Goal: Information Seeking & Learning: Learn about a topic

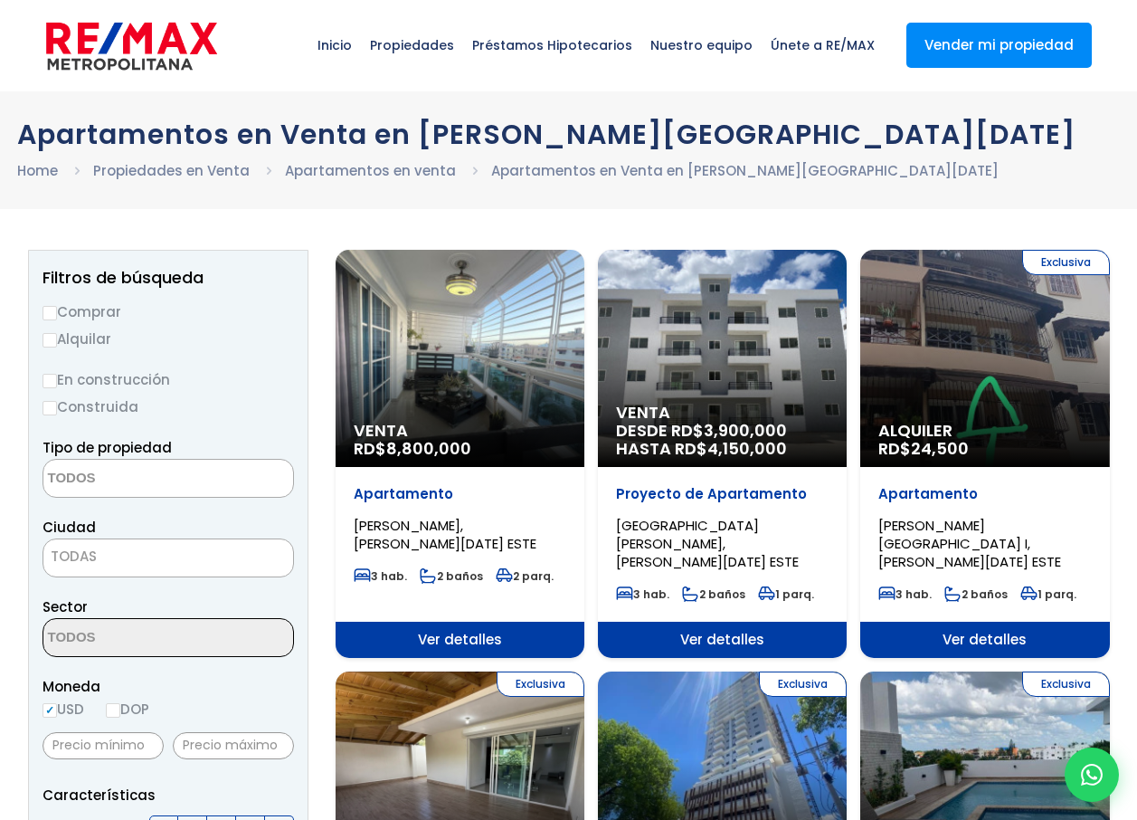
click at [81, 486] on textarea "Search" at bounding box center [131, 479] width 176 height 39
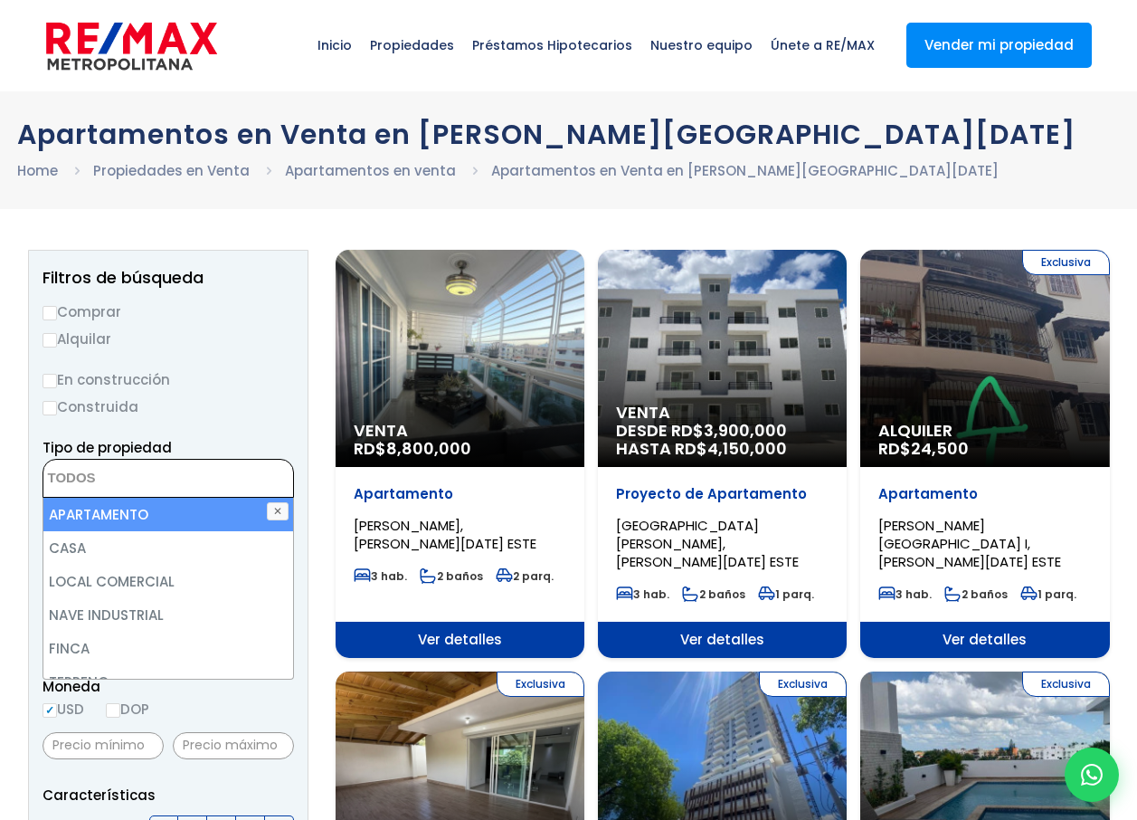
click at [85, 508] on li "APARTAMENTO" at bounding box center [168, 514] width 250 height 33
select select "apartment"
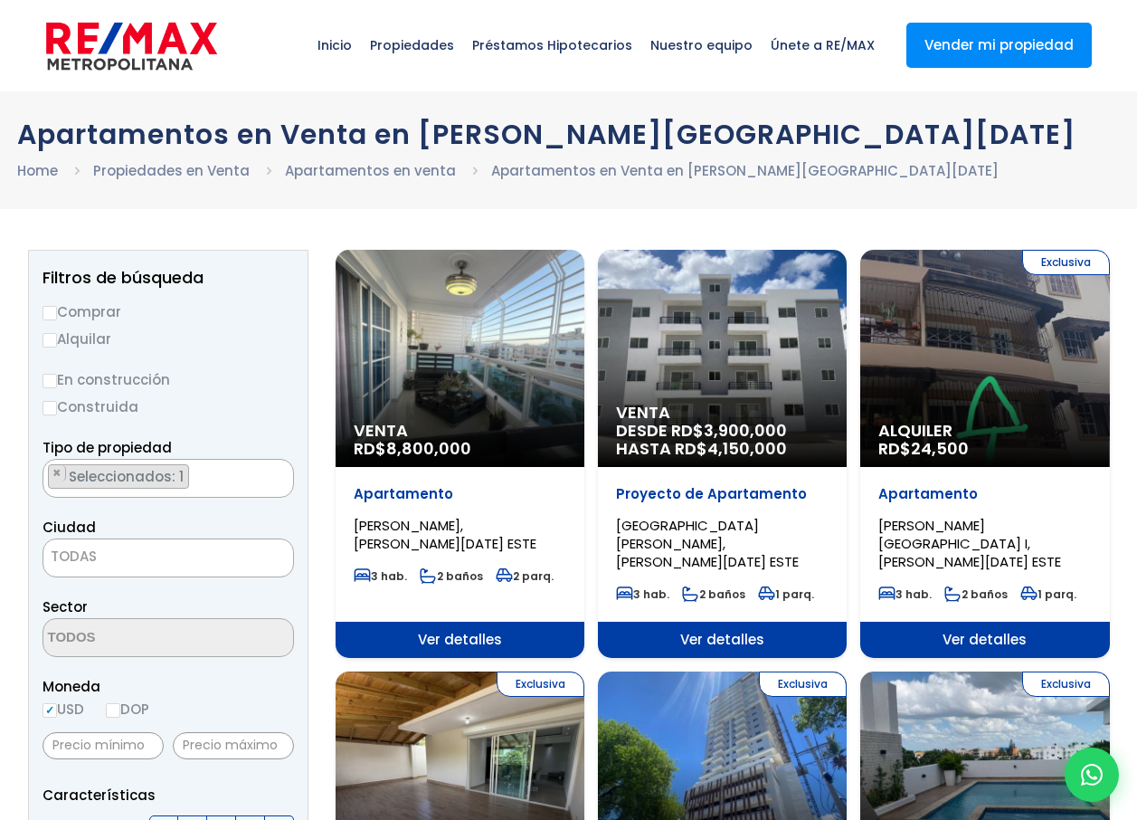
drag, startPoint x: 269, startPoint y: 416, endPoint x: 245, endPoint y: 433, distance: 29.1
click at [268, 416] on label "Construida" at bounding box center [169, 406] width 252 height 23
click at [0, 0] on input "Construida" at bounding box center [0, 0] width 0 height 0
click at [90, 558] on span "TODAS" at bounding box center [74, 555] width 46 height 19
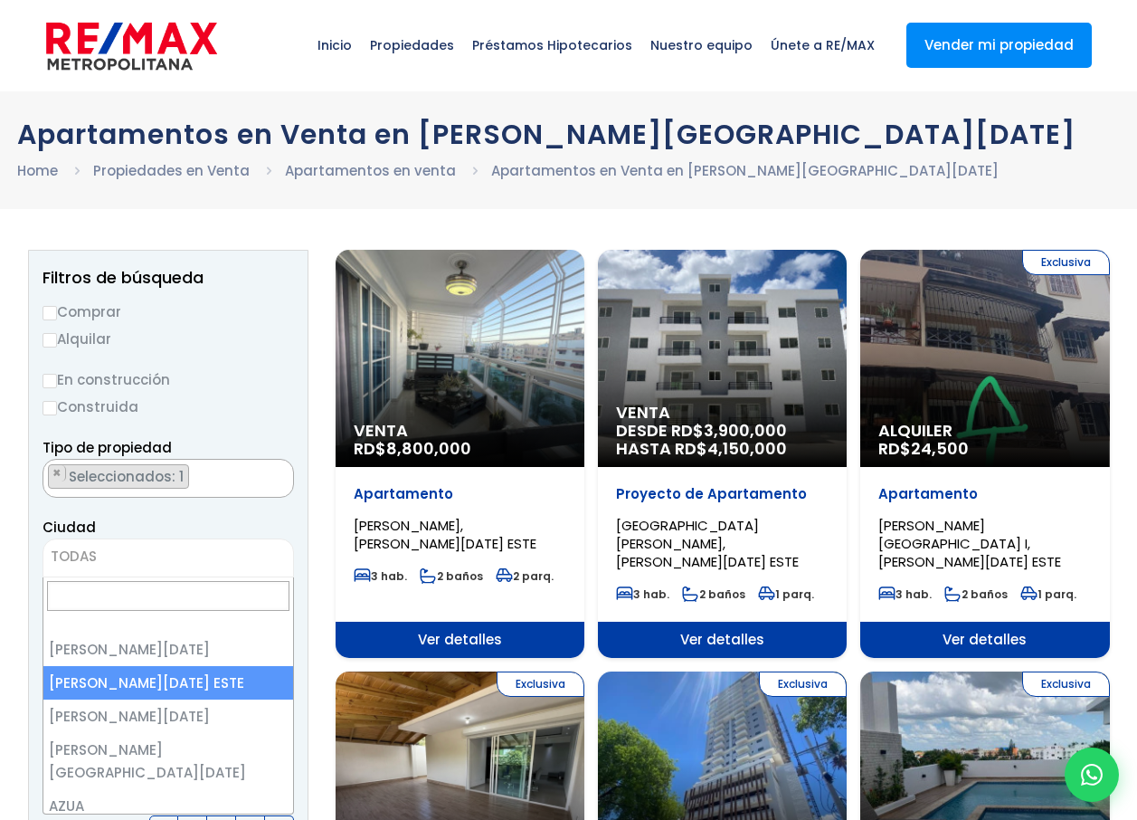
select select "148"
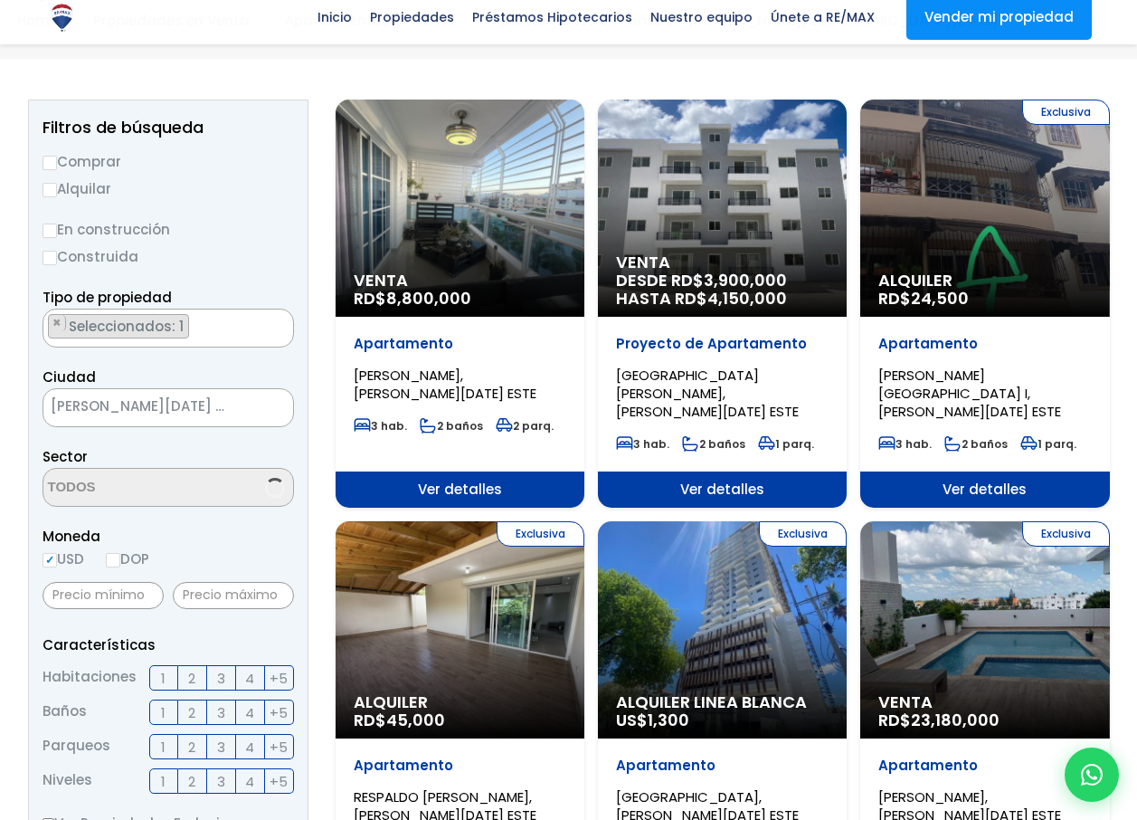
scroll to position [181, 0]
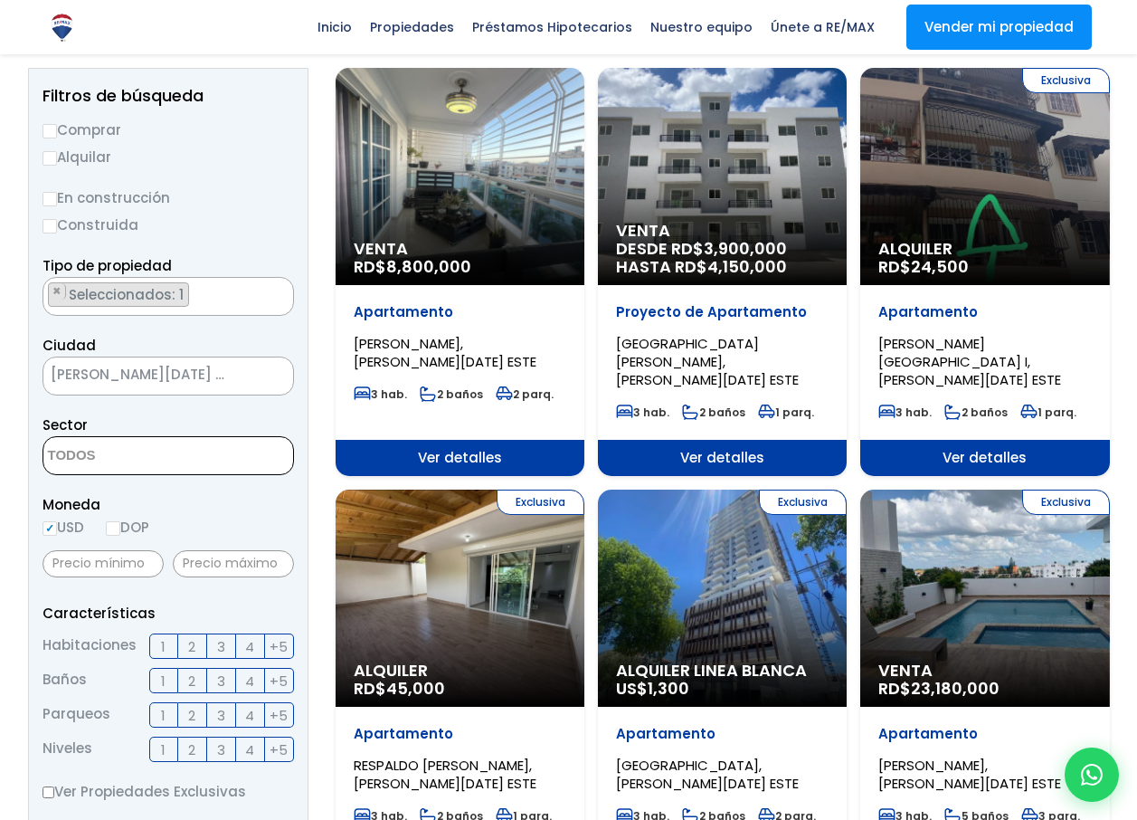
click at [108, 455] on textarea "Search" at bounding box center [131, 456] width 176 height 39
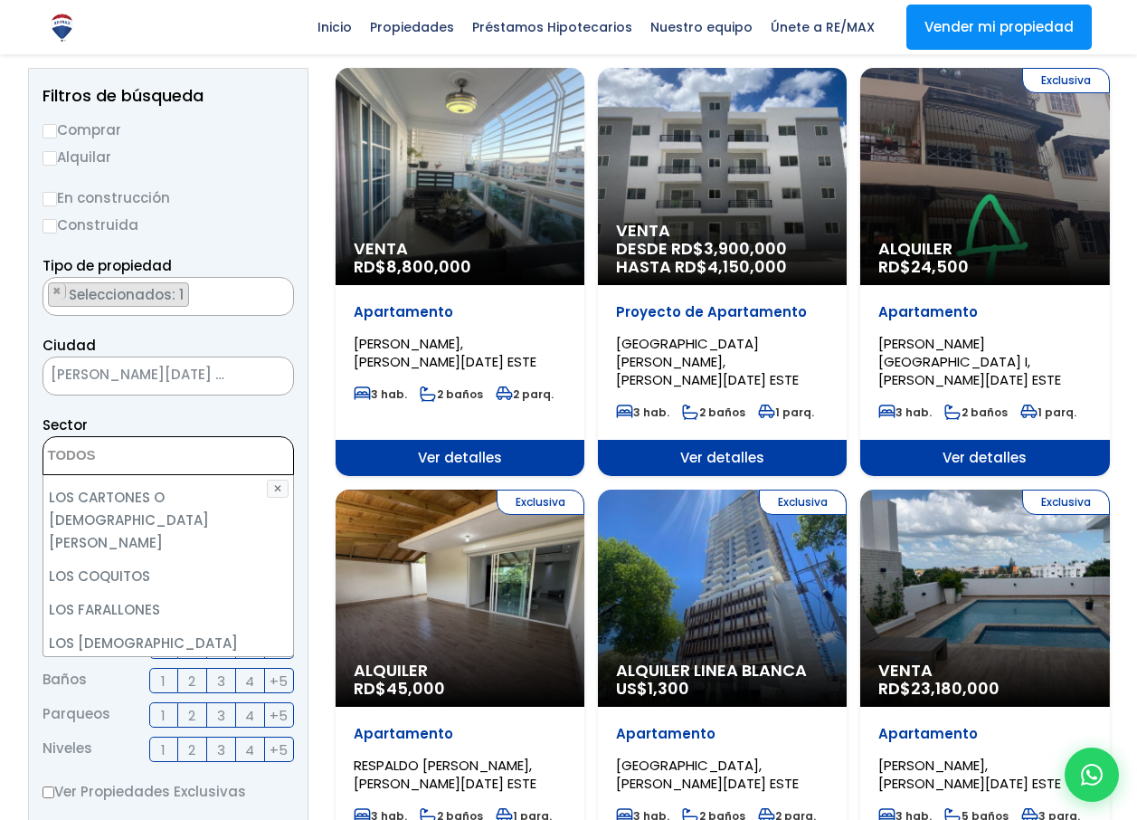
scroll to position [3438, 0]
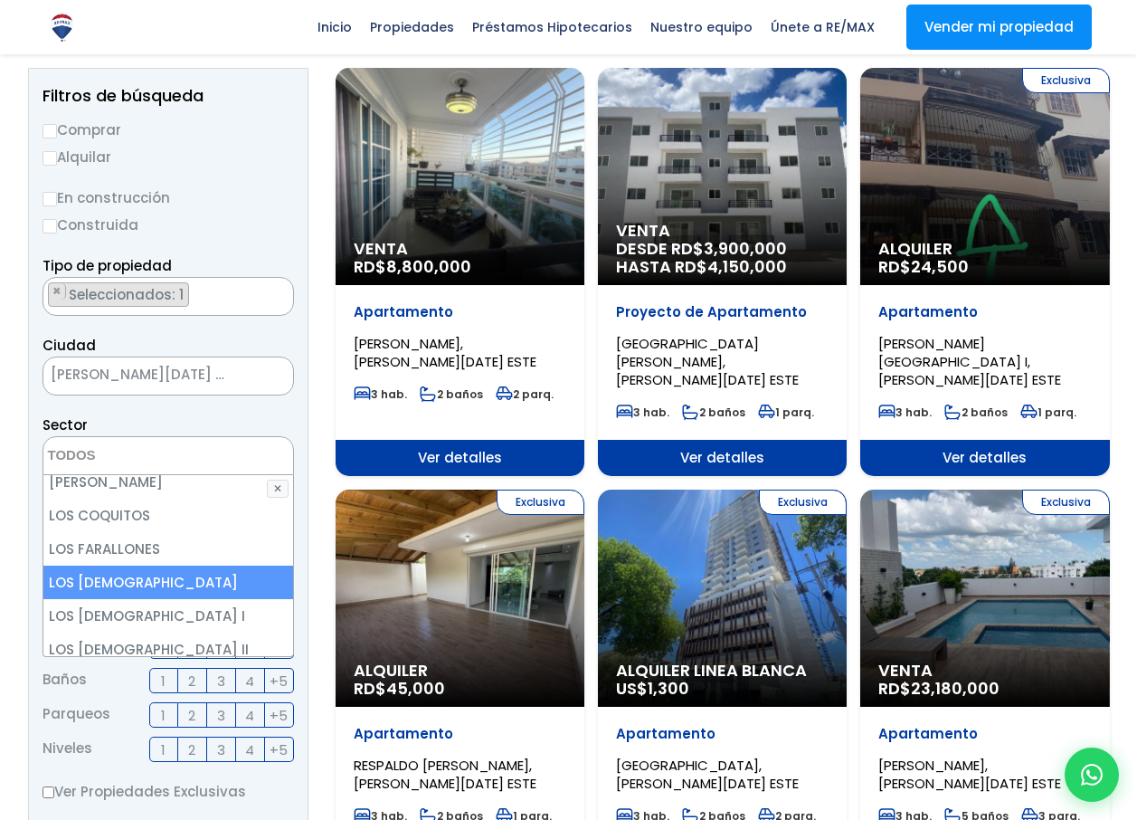
click at [100, 565] on li "LOS [DEMOGRAPHIC_DATA]" at bounding box center [168, 581] width 250 height 33
select select "13329"
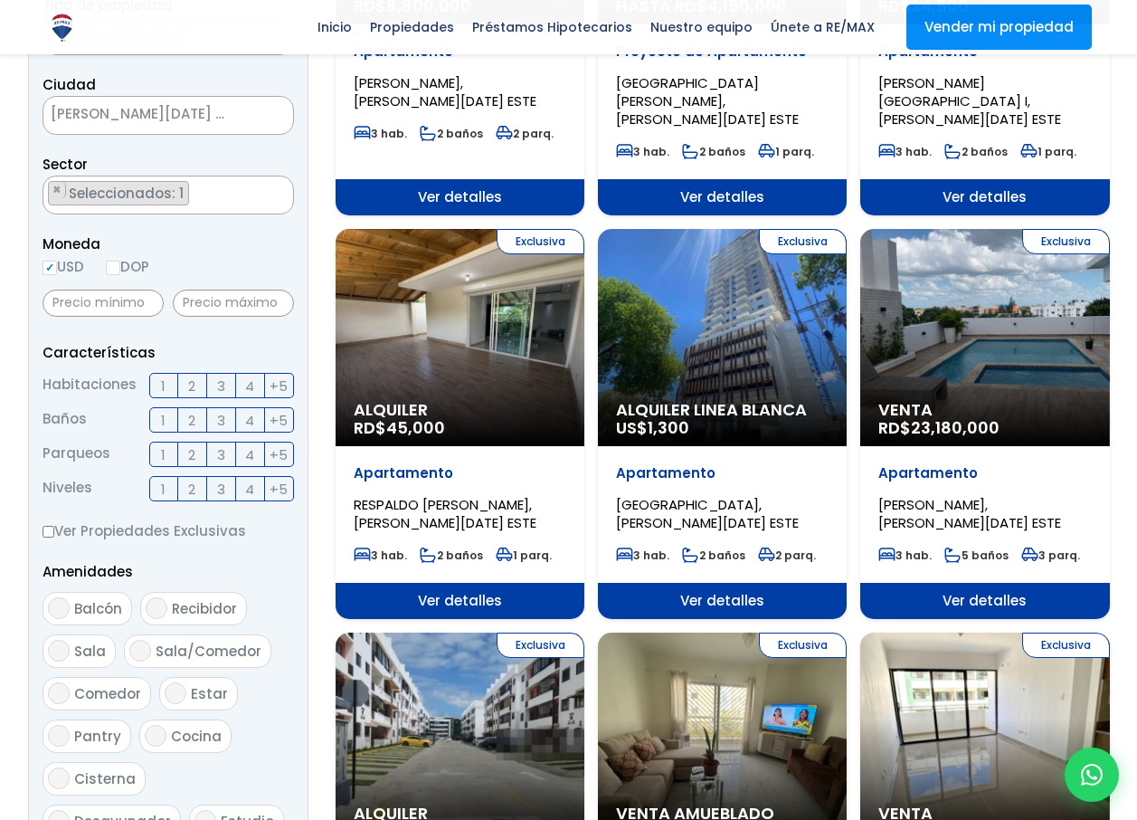
scroll to position [452, 0]
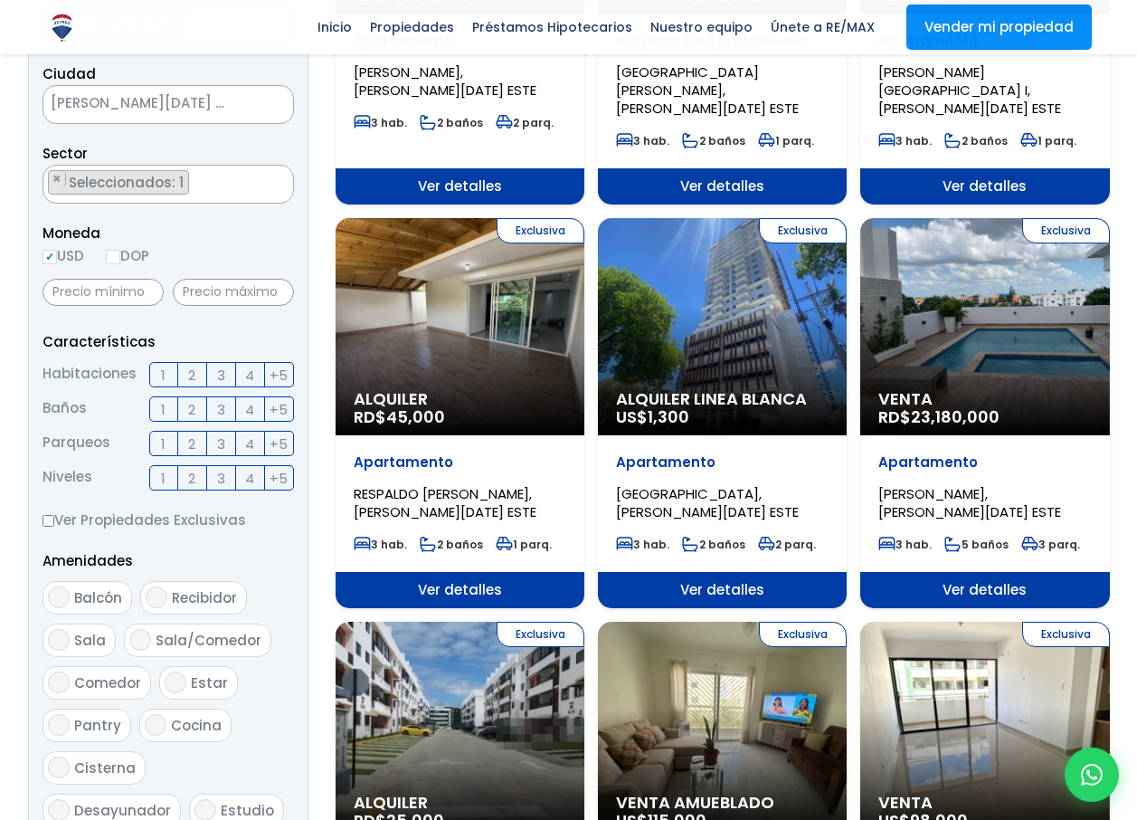
click at [52, 524] on input "Ver Propiedades Exclusivas" at bounding box center [49, 521] width 12 height 12
checkbox input "true"
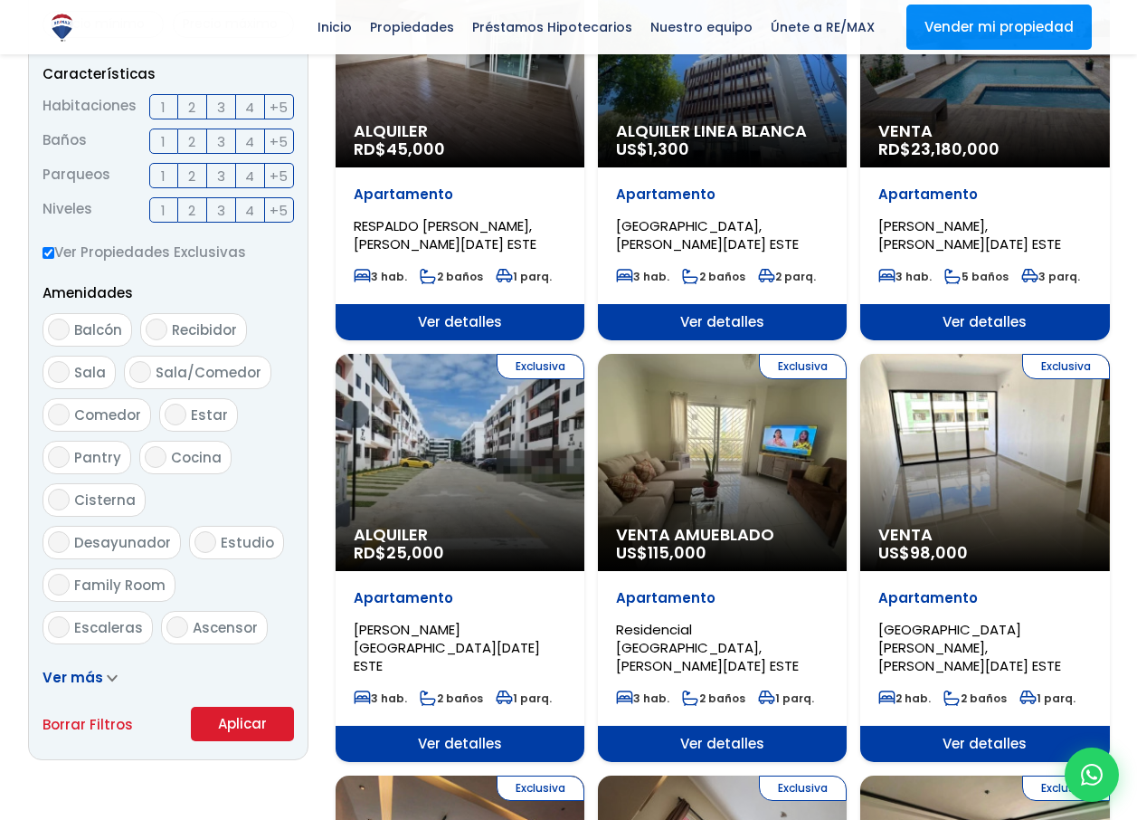
scroll to position [814, 0]
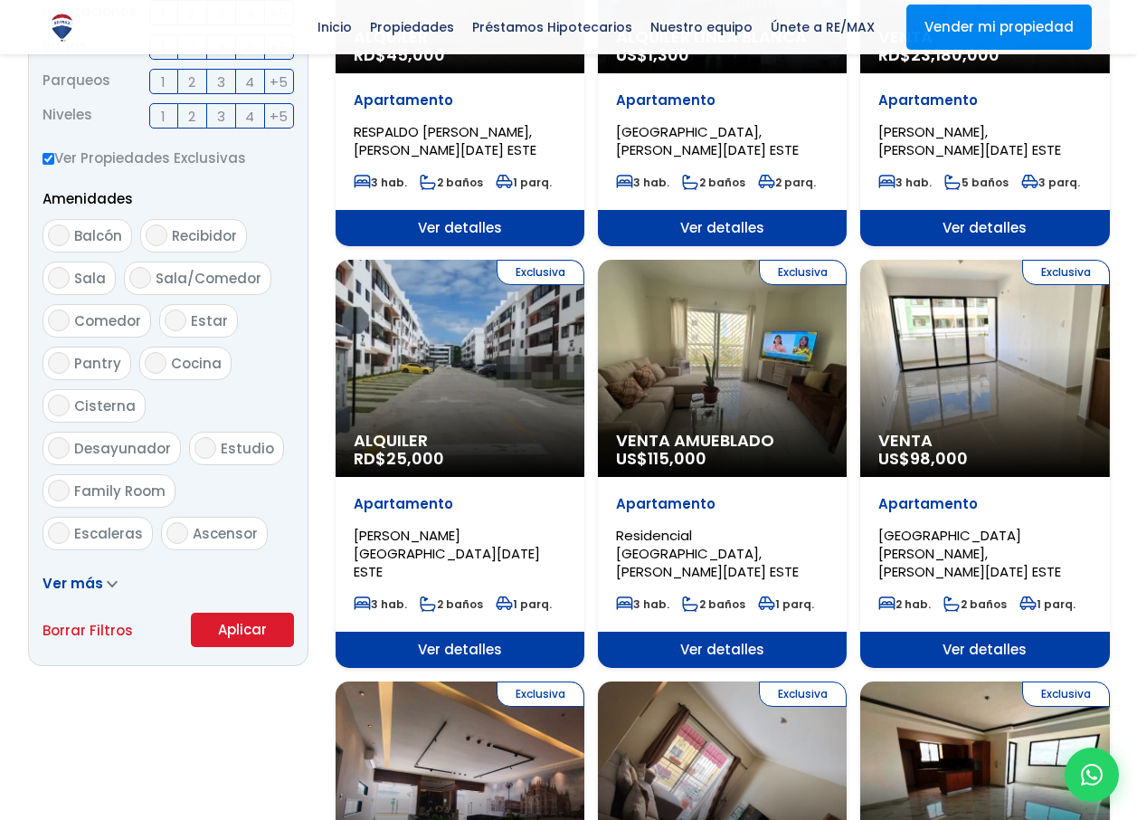
click at [235, 627] on button "Aplicar" at bounding box center [242, 630] width 103 height 34
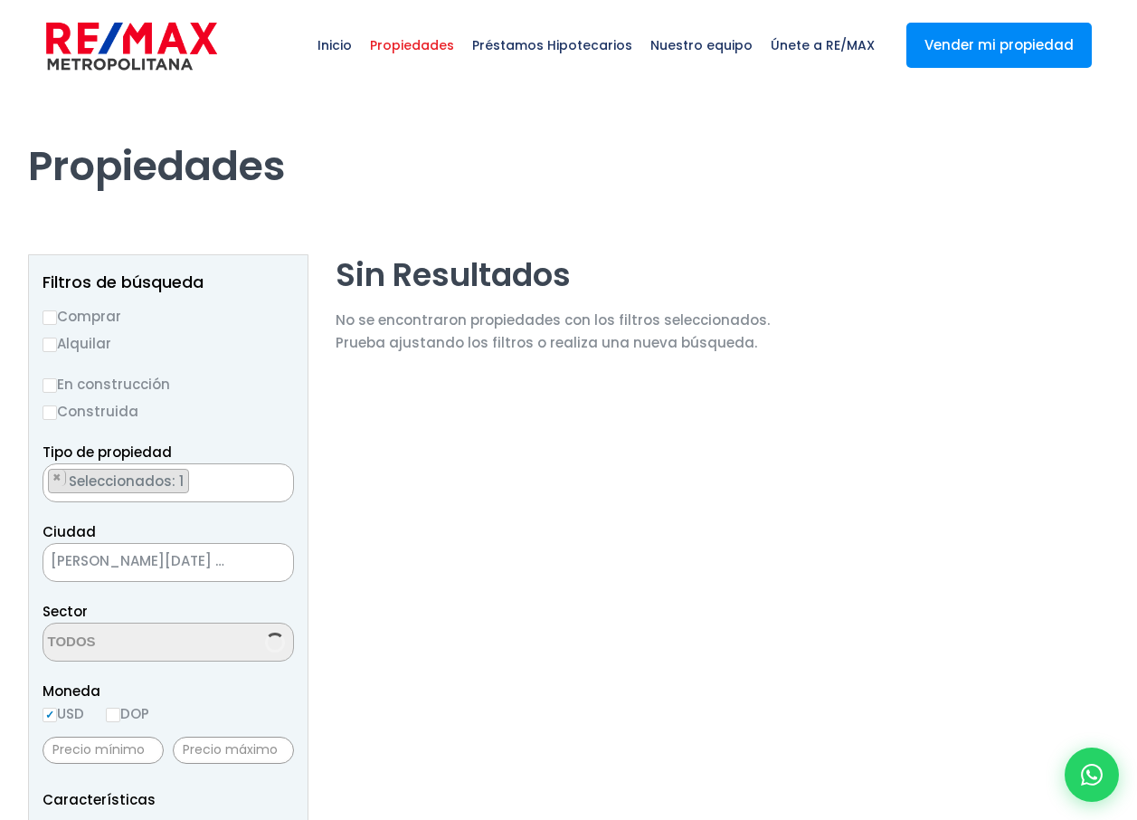
select select "13329"
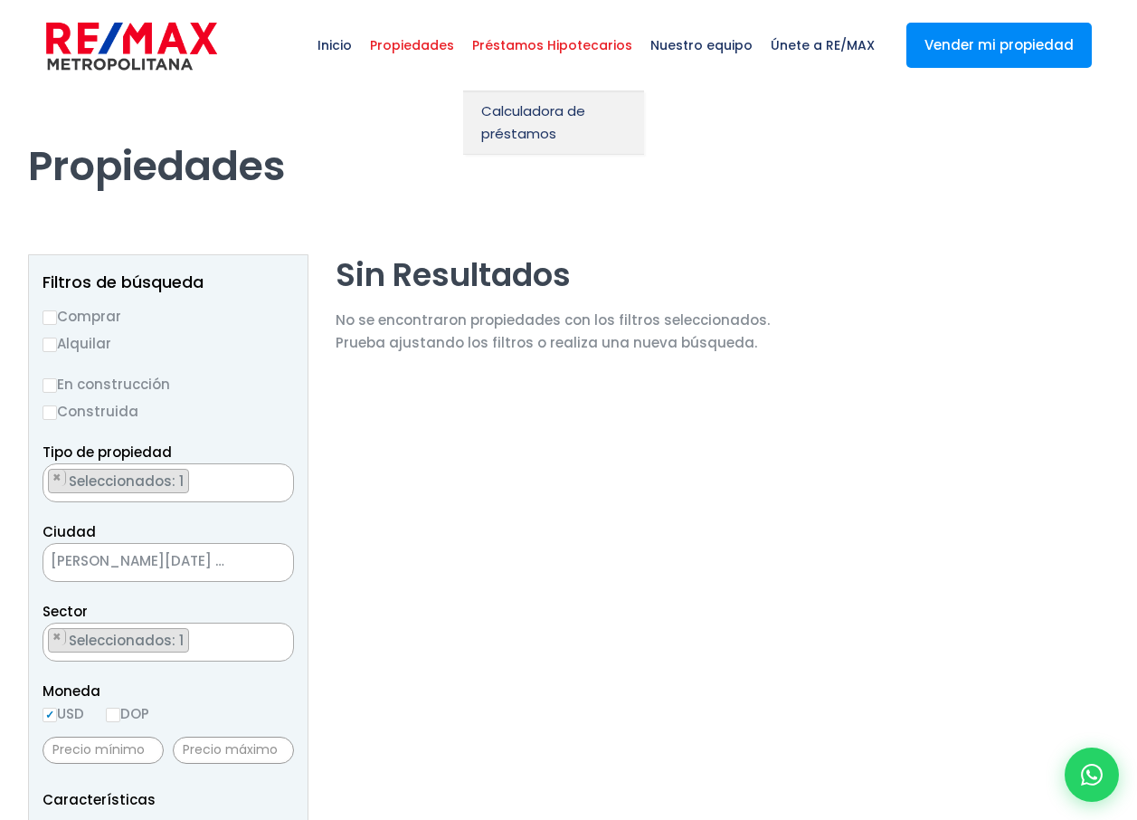
click at [527, 47] on span "Préstamos Hipotecarios" at bounding box center [552, 45] width 178 height 54
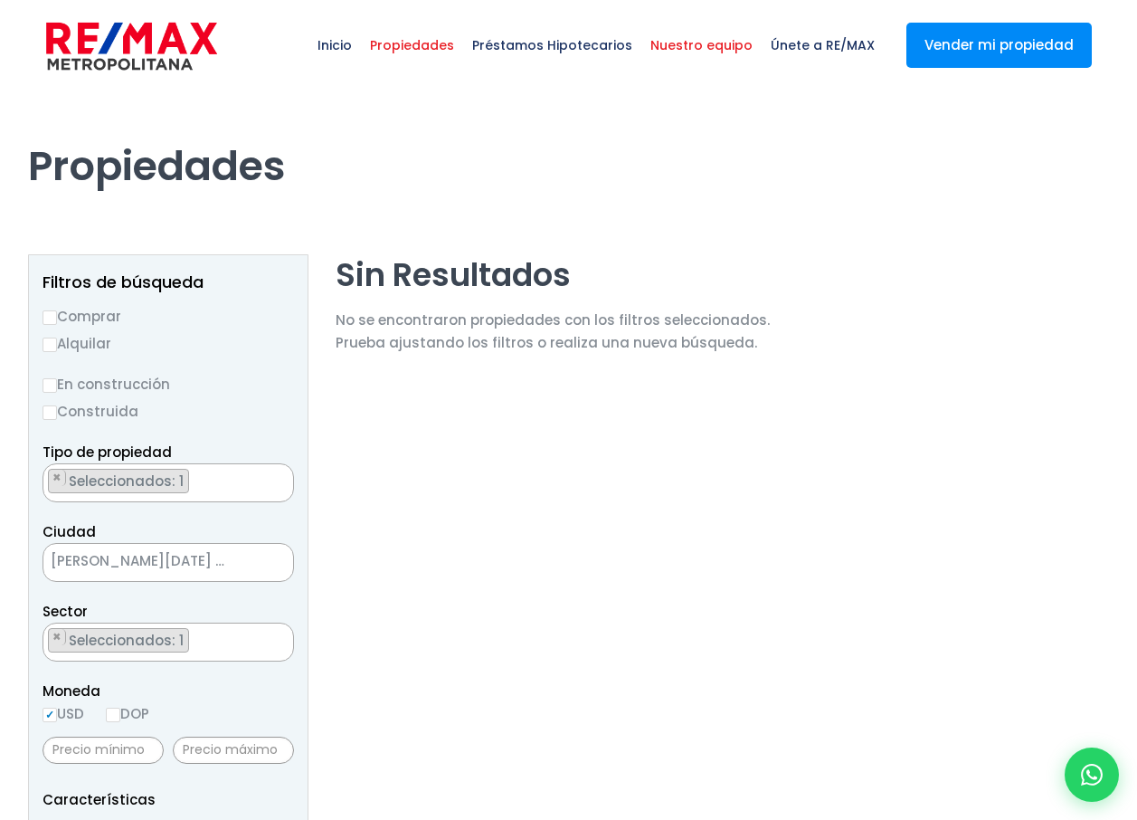
click at [695, 54] on span "Nuestro equipo" at bounding box center [701, 45] width 120 height 54
